Goal: Transaction & Acquisition: Purchase product/service

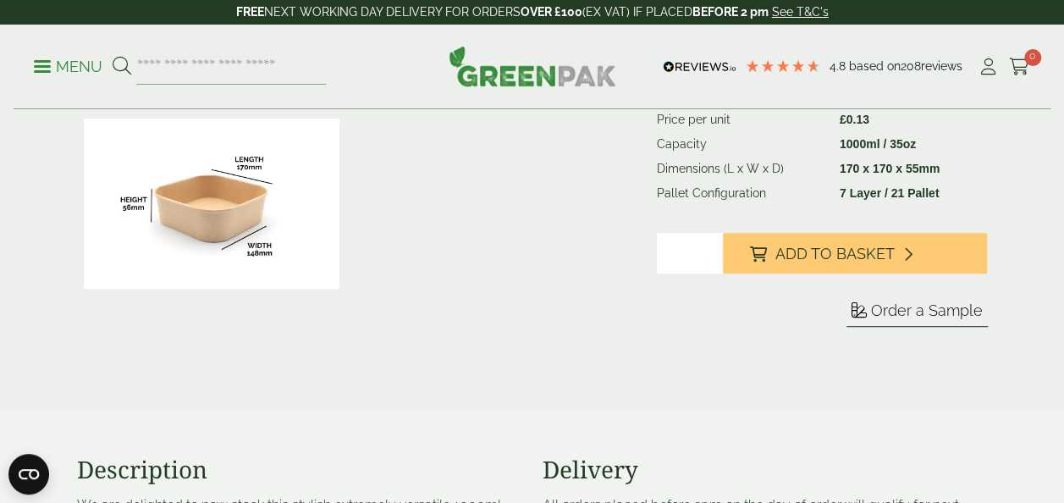
scroll to position [256, 0]
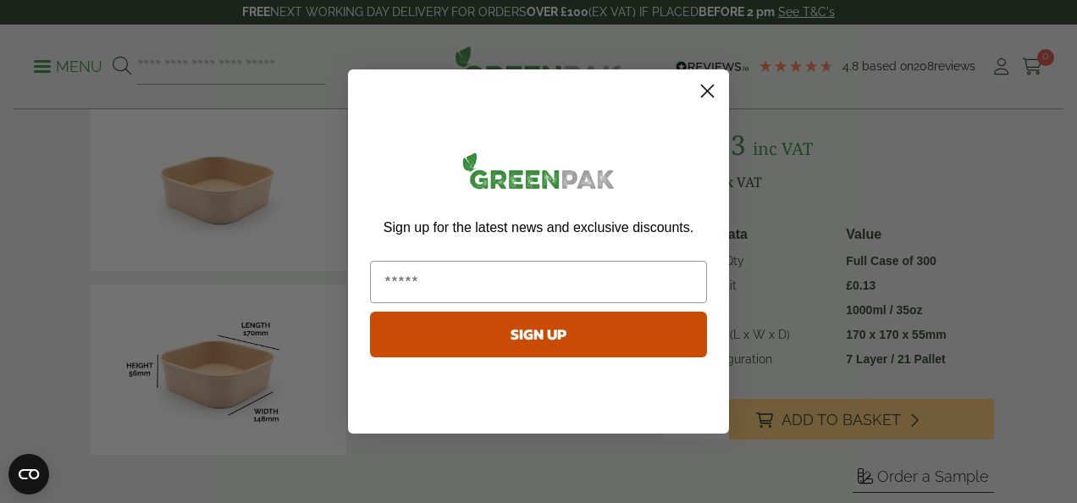
click at [710, 90] on icon "Close dialog" at bounding box center [708, 92] width 12 height 12
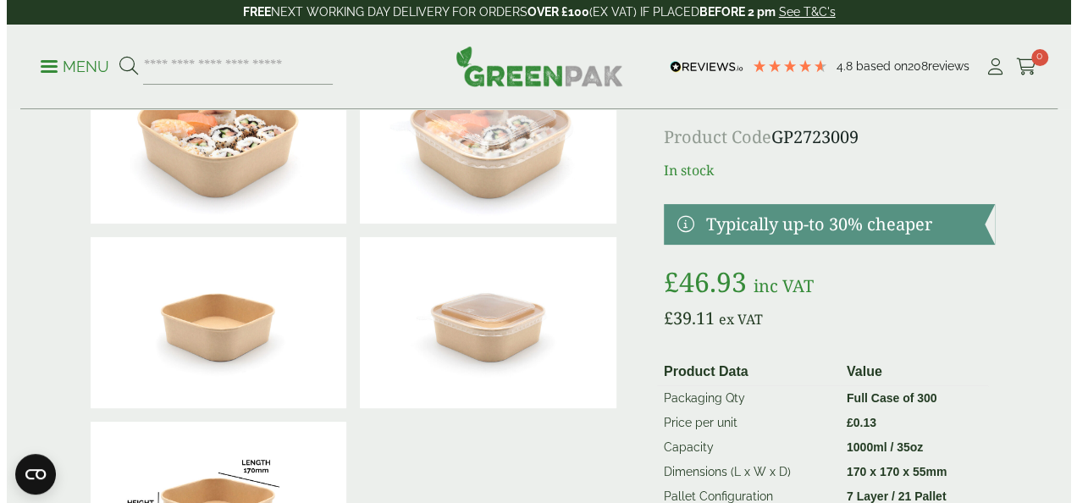
scroll to position [0, 0]
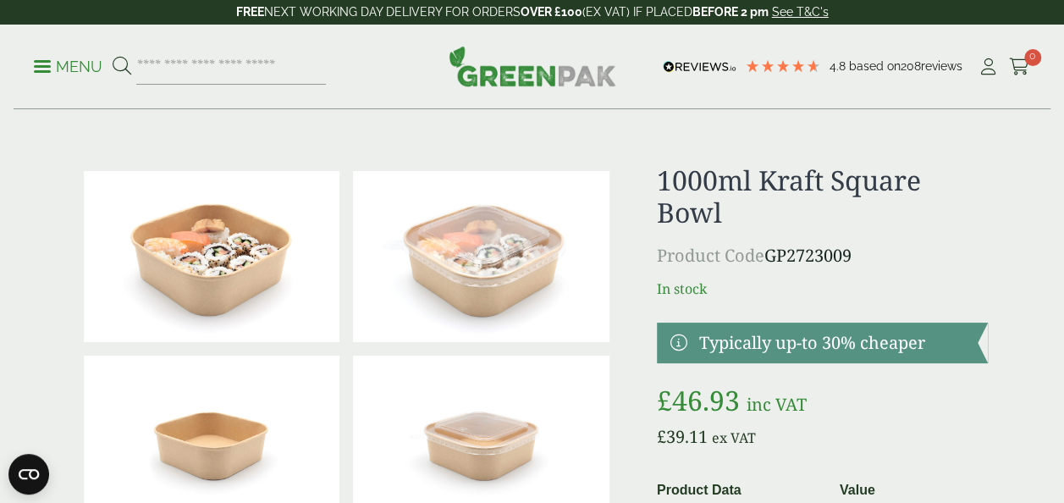
click at [51, 64] on p "Menu" at bounding box center [68, 67] width 69 height 20
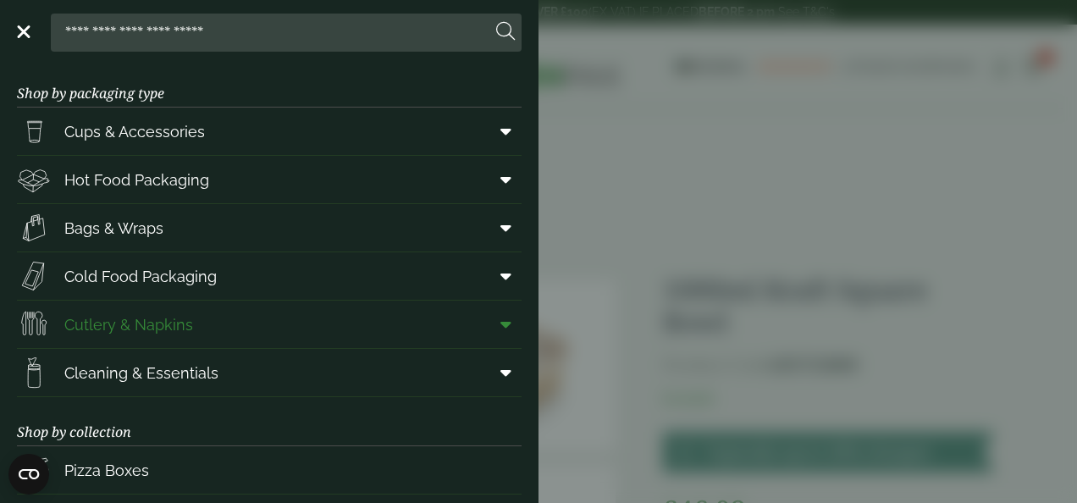
click at [146, 321] on span "Cutlery & Napkins" at bounding box center [128, 324] width 129 height 23
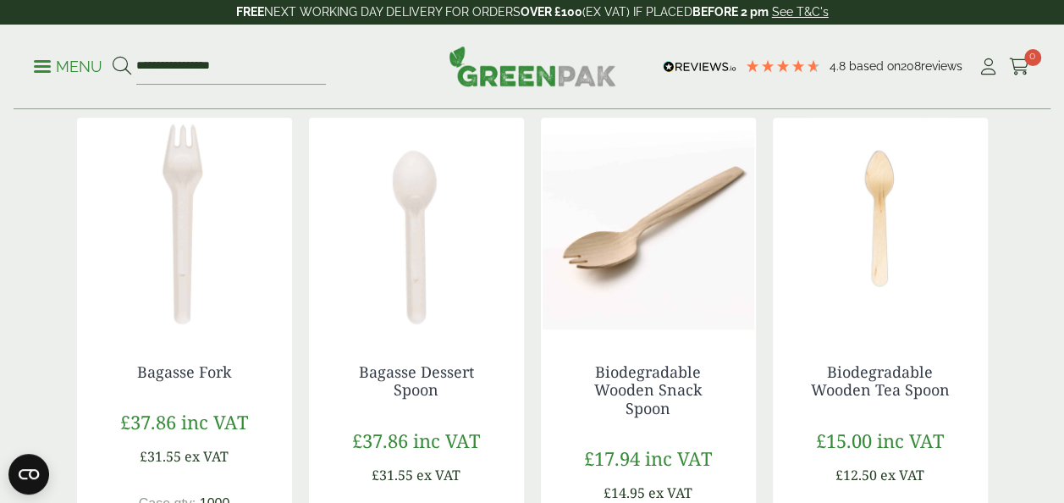
scroll to position [921, 0]
